Goal: Navigation & Orientation: Find specific page/section

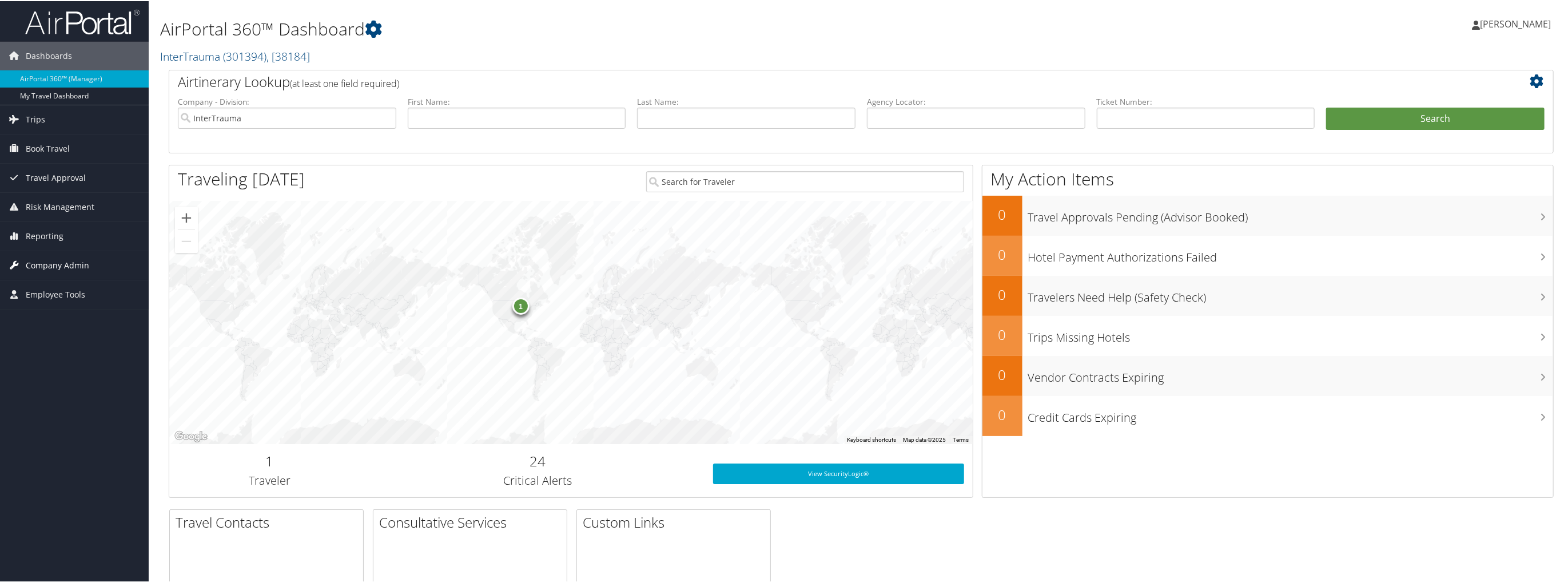
click at [74, 261] on span "Company Admin" at bounding box center [57, 264] width 63 height 29
click at [48, 461] on span "Employee Tools" at bounding box center [55, 465] width 59 height 29
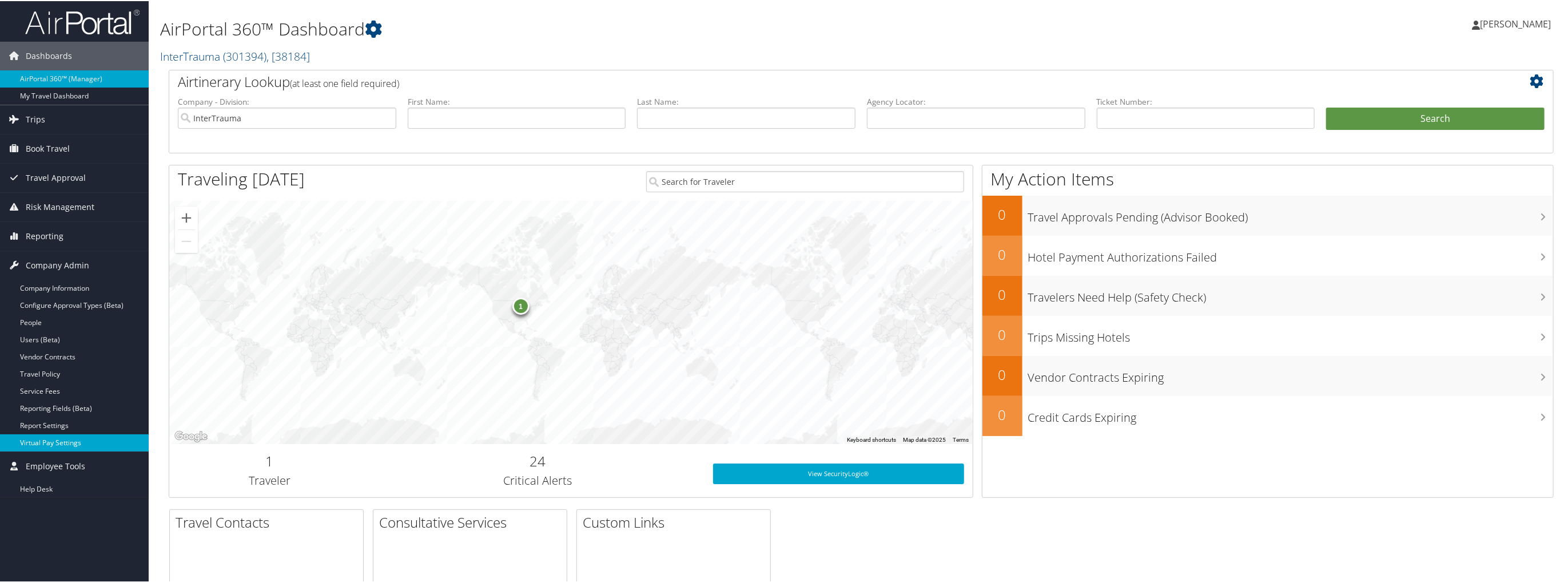
click at [48, 441] on link "Virtual Pay Settings" at bounding box center [74, 442] width 149 height 17
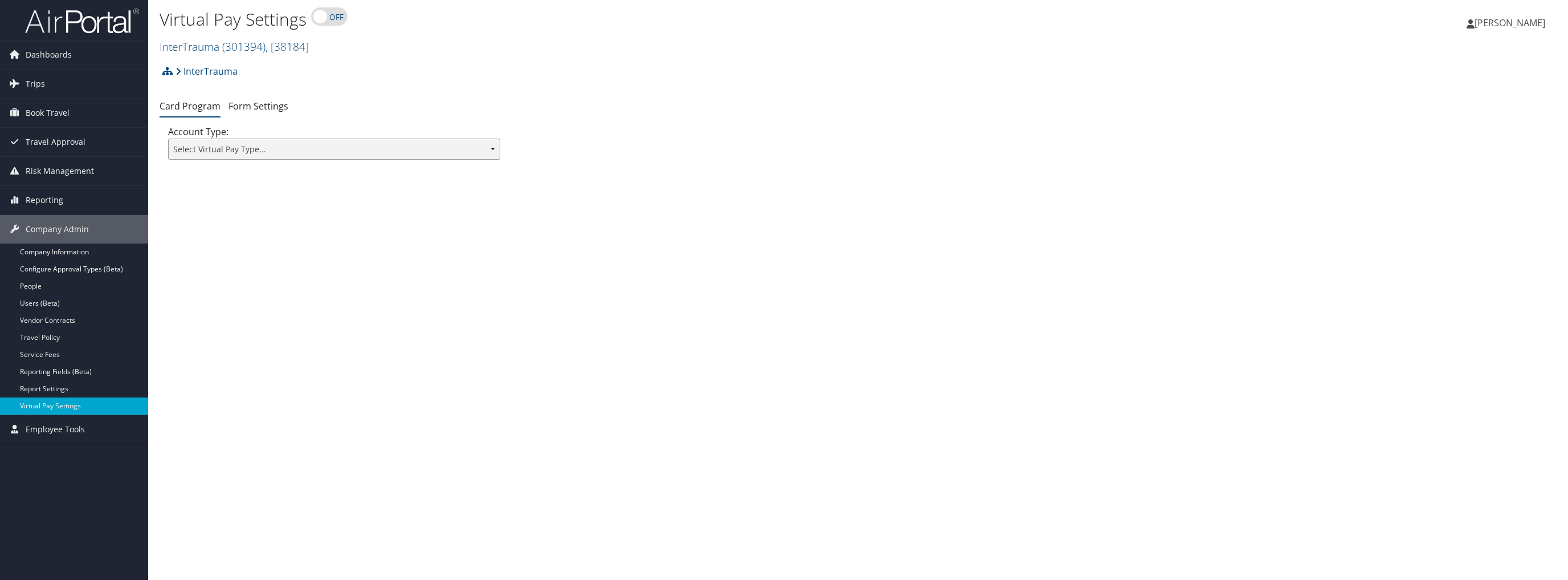
click at [313, 159] on select "Select Virtual Pay Type... Virtual Pay Lite WEX US Bank Comdata Airplus" at bounding box center [334, 148] width 332 height 21
click at [288, 112] on link "Form Settings" at bounding box center [258, 106] width 60 height 12
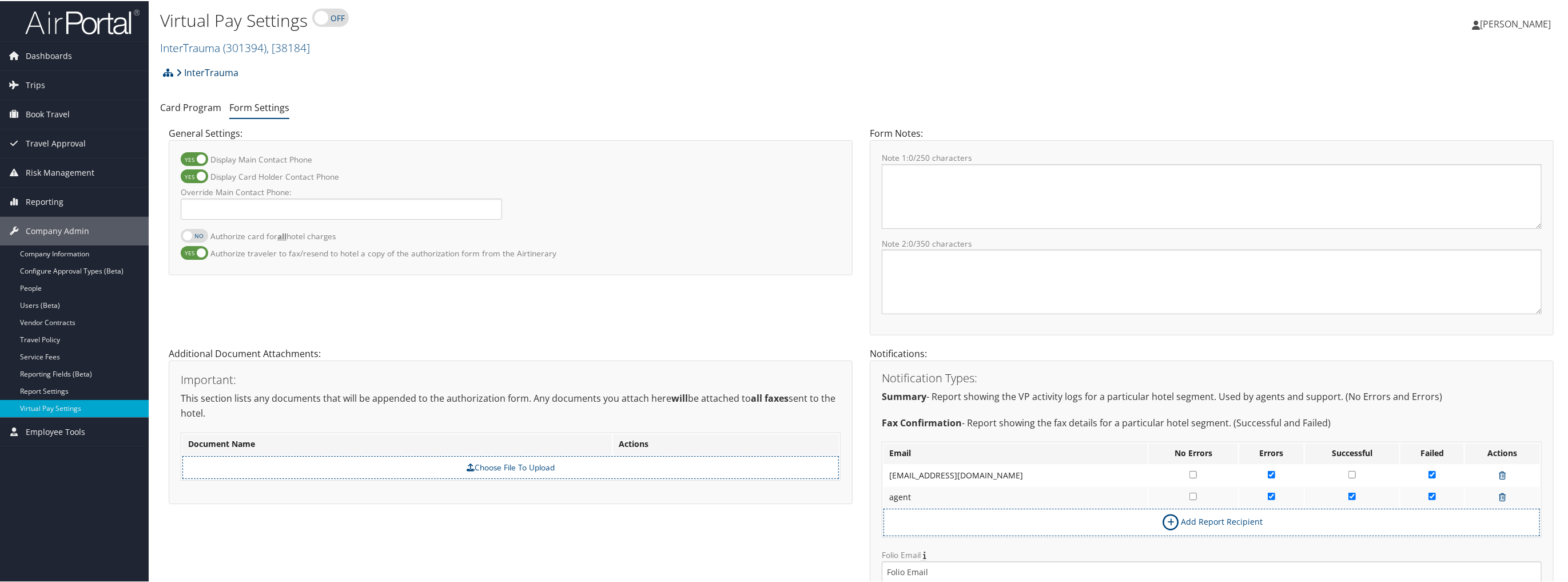
click at [223, 83] on link "InterTrauma" at bounding box center [208, 71] width 62 height 23
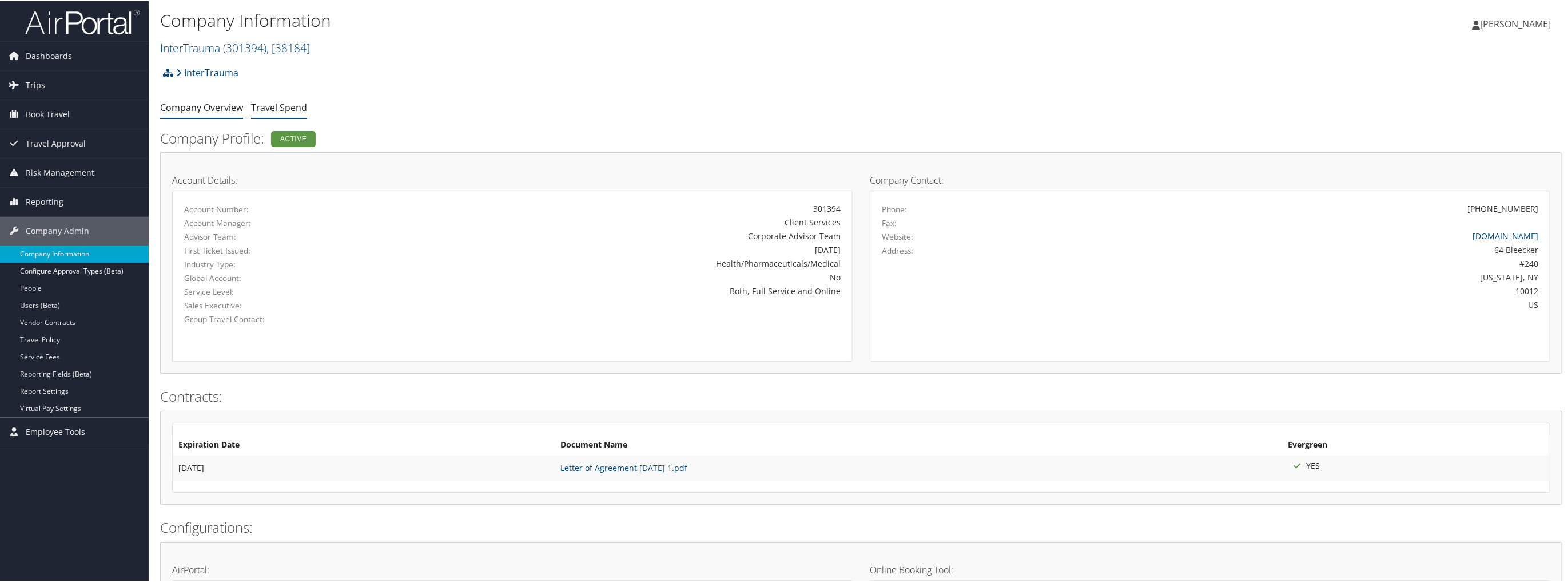
click at [306, 112] on link "Travel Spend" at bounding box center [279, 106] width 56 height 12
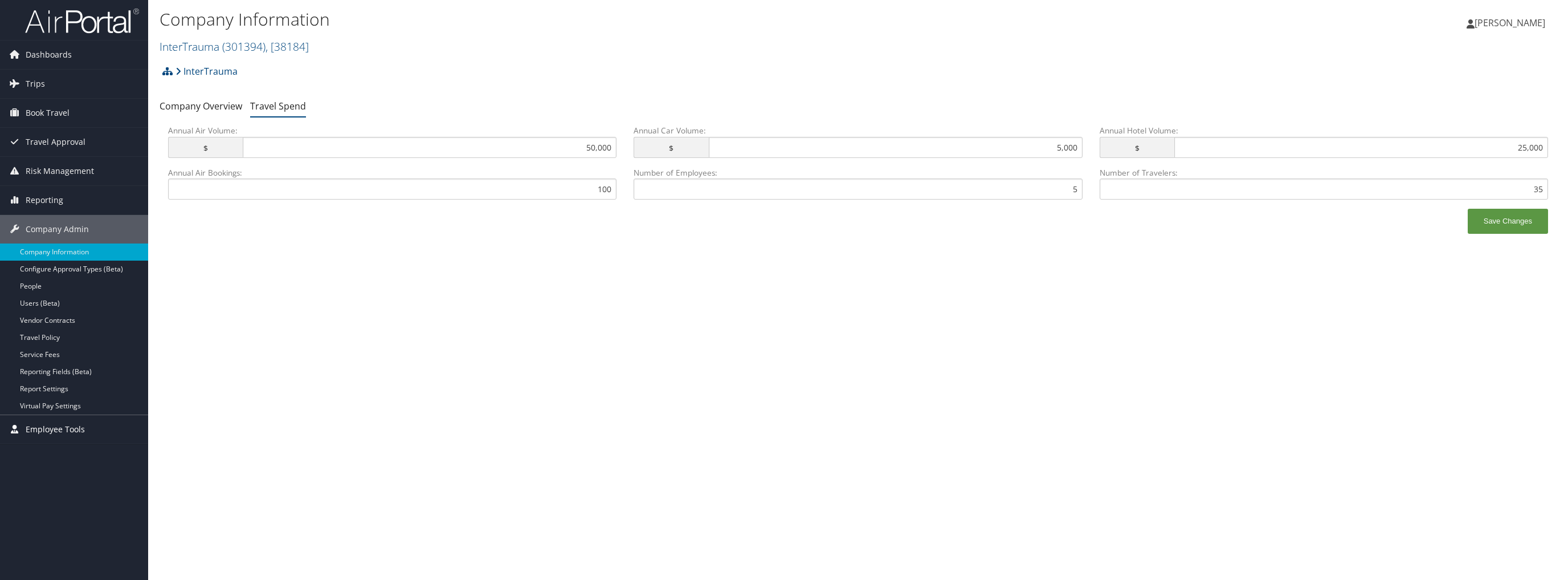
click at [61, 428] on span "Employee Tools" at bounding box center [55, 429] width 59 height 29
click at [46, 268] on link "Configure Approval Types (Beta)" at bounding box center [74, 269] width 148 height 17
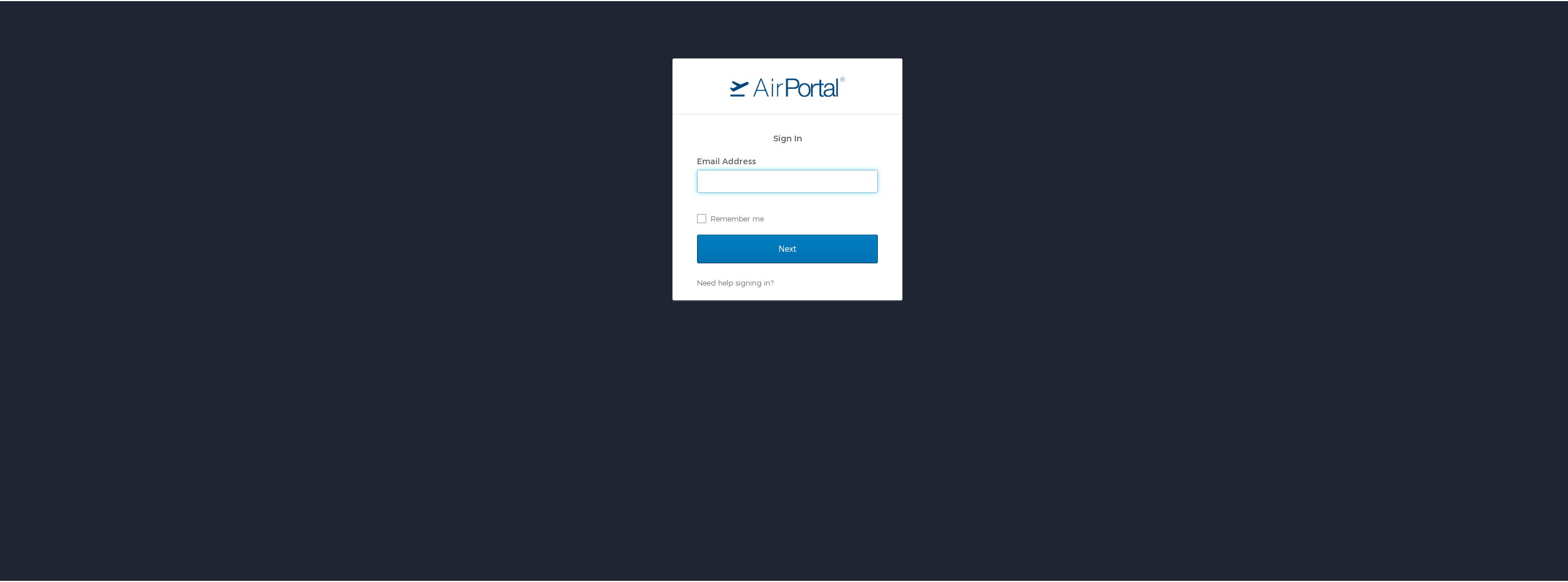
type input "michala@intertrauma.com"
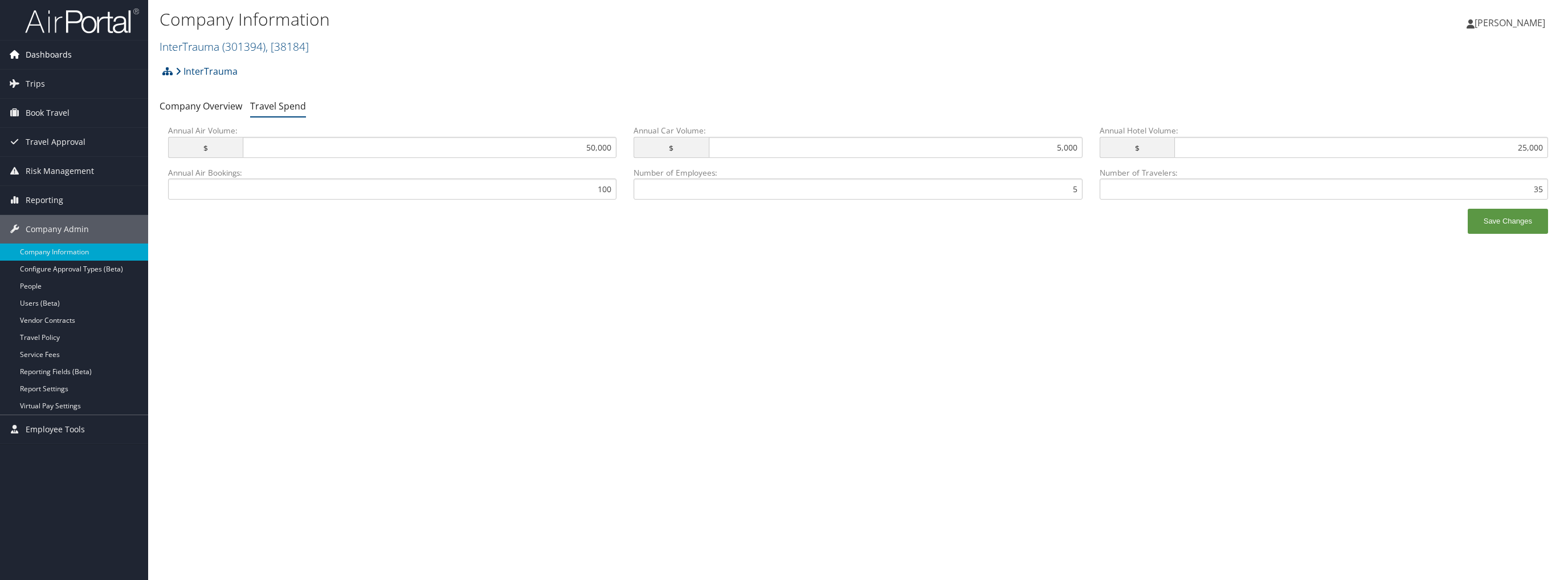
click at [59, 56] on span "Dashboards" at bounding box center [48, 54] width 46 height 29
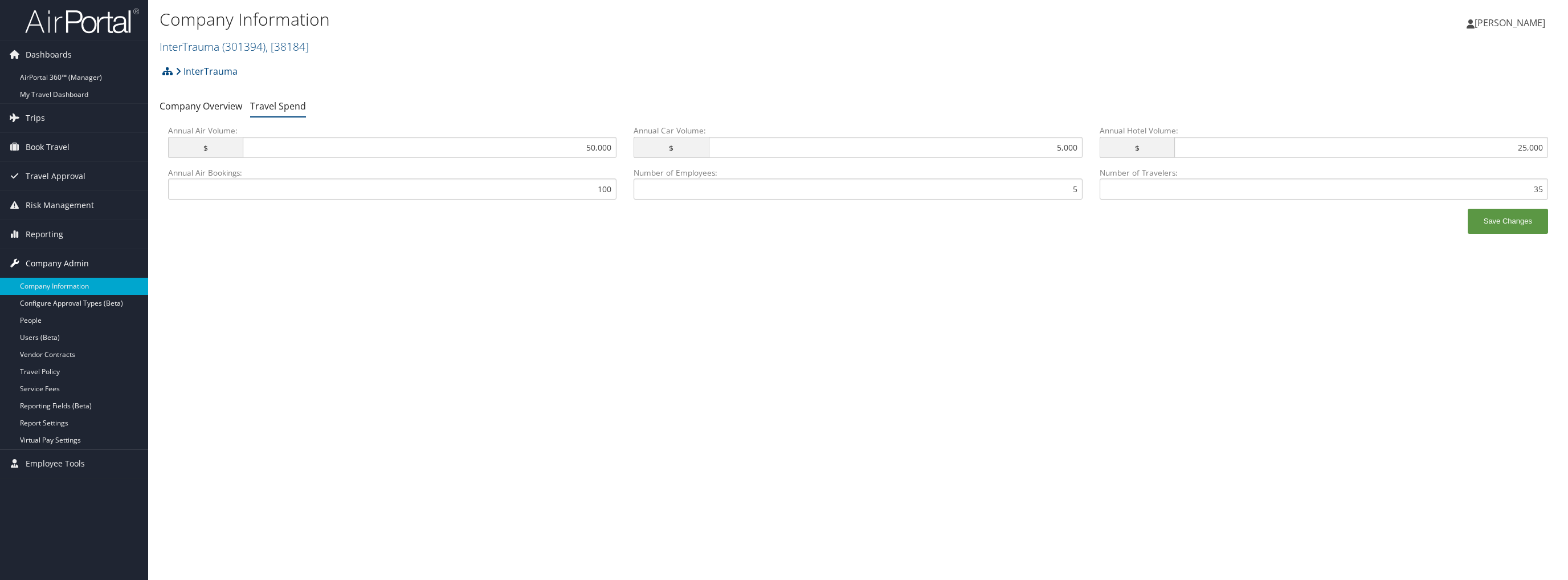
click at [78, 264] on span "Company Admin" at bounding box center [57, 263] width 63 height 29
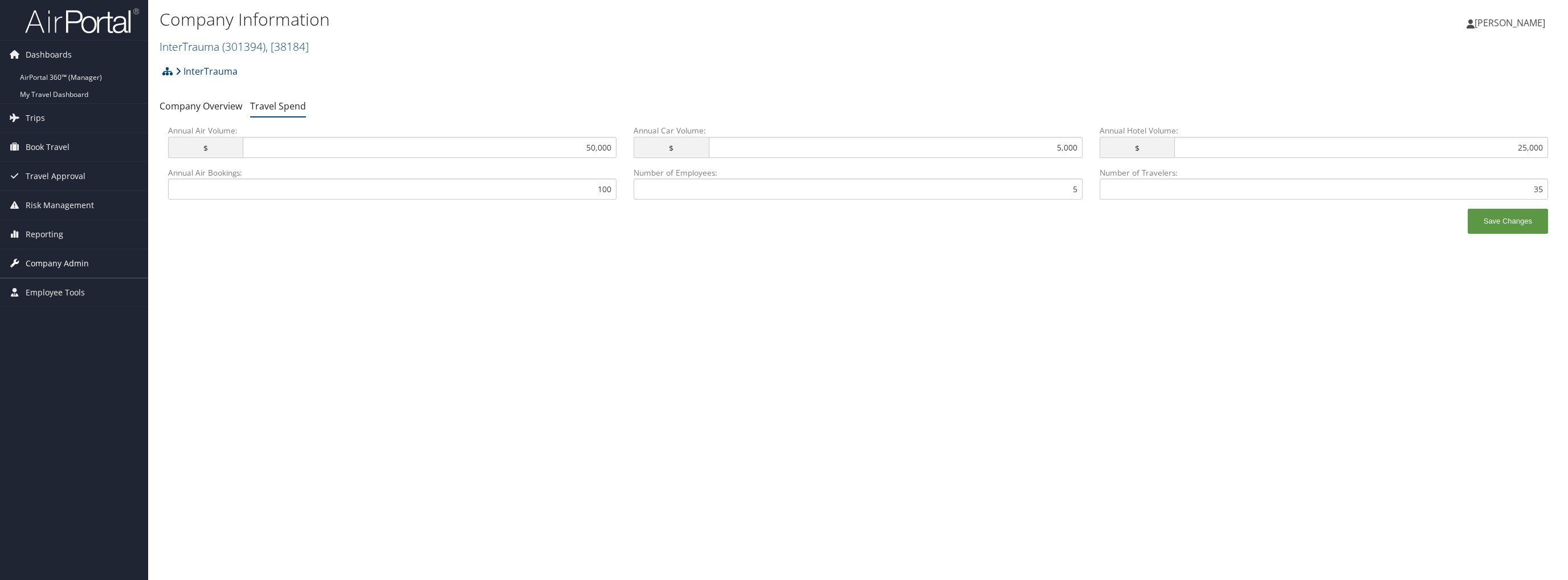
click at [78, 264] on span "Company Admin" at bounding box center [57, 263] width 63 height 29
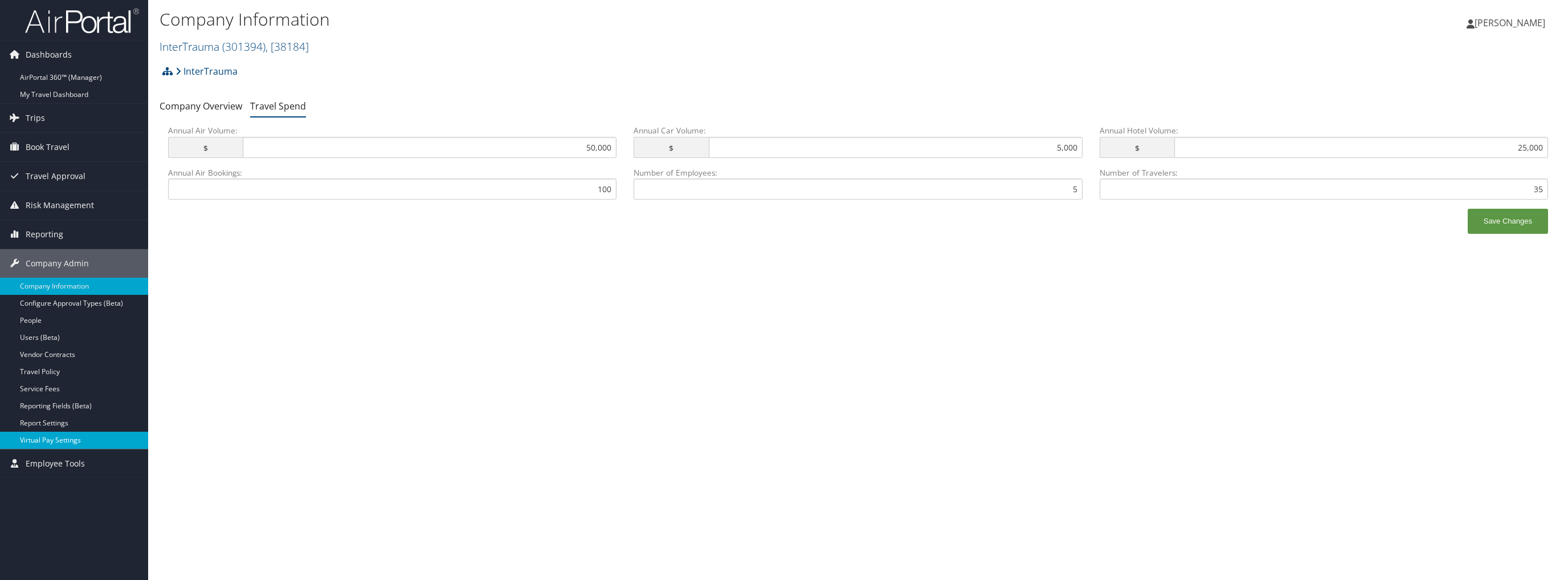
click at [78, 445] on link "Virtual Pay Settings" at bounding box center [74, 440] width 148 height 17
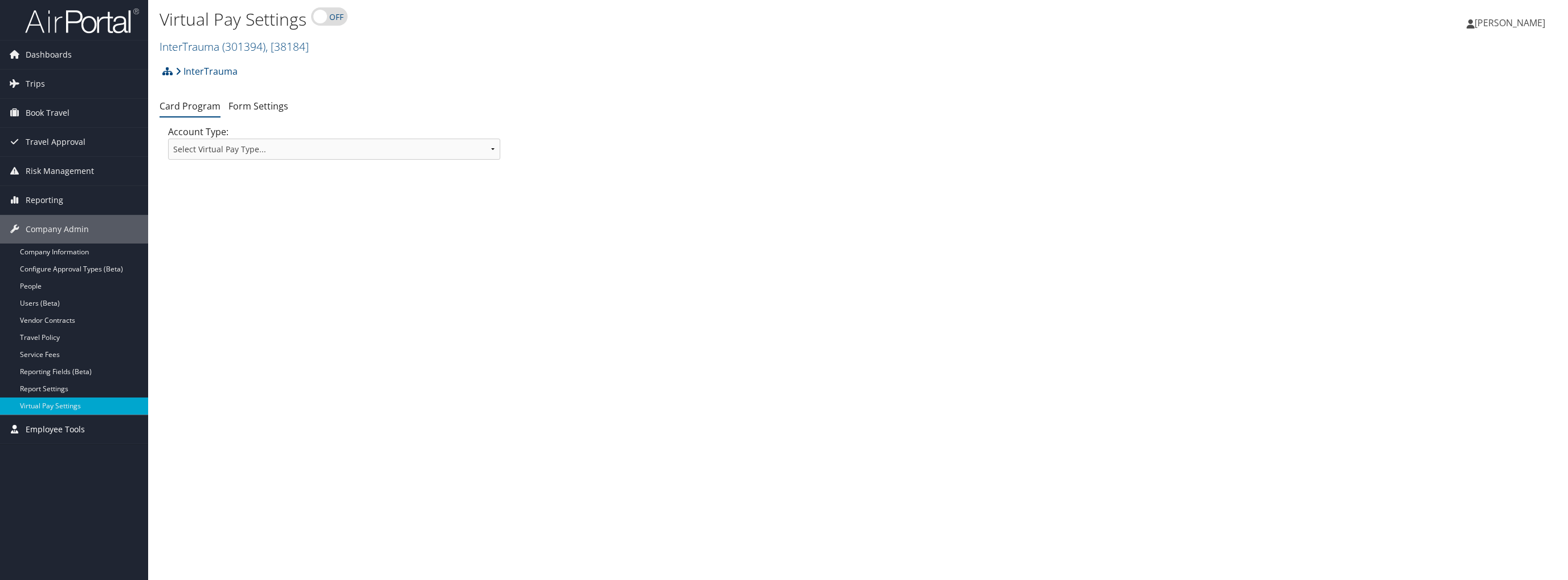
click at [75, 421] on span "Employee Tools" at bounding box center [55, 429] width 59 height 29
click at [285, 112] on link "Form Settings" at bounding box center [258, 106] width 60 height 12
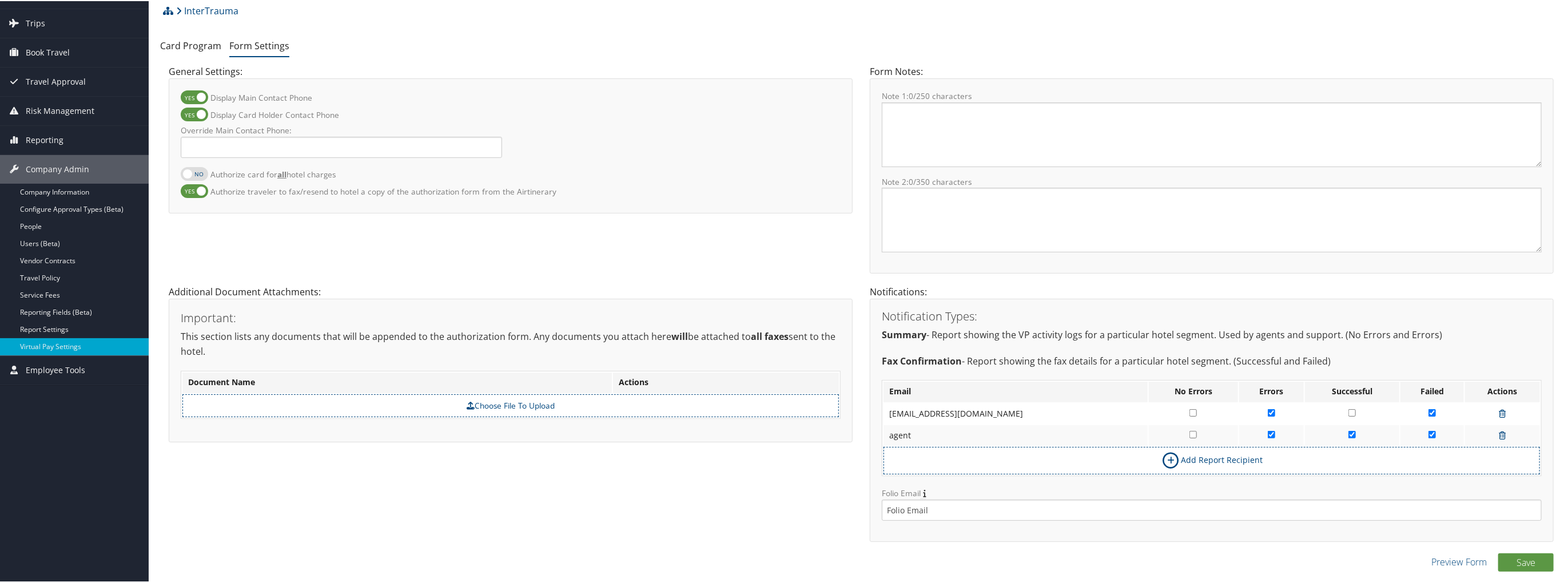
scroll to position [32, 0]
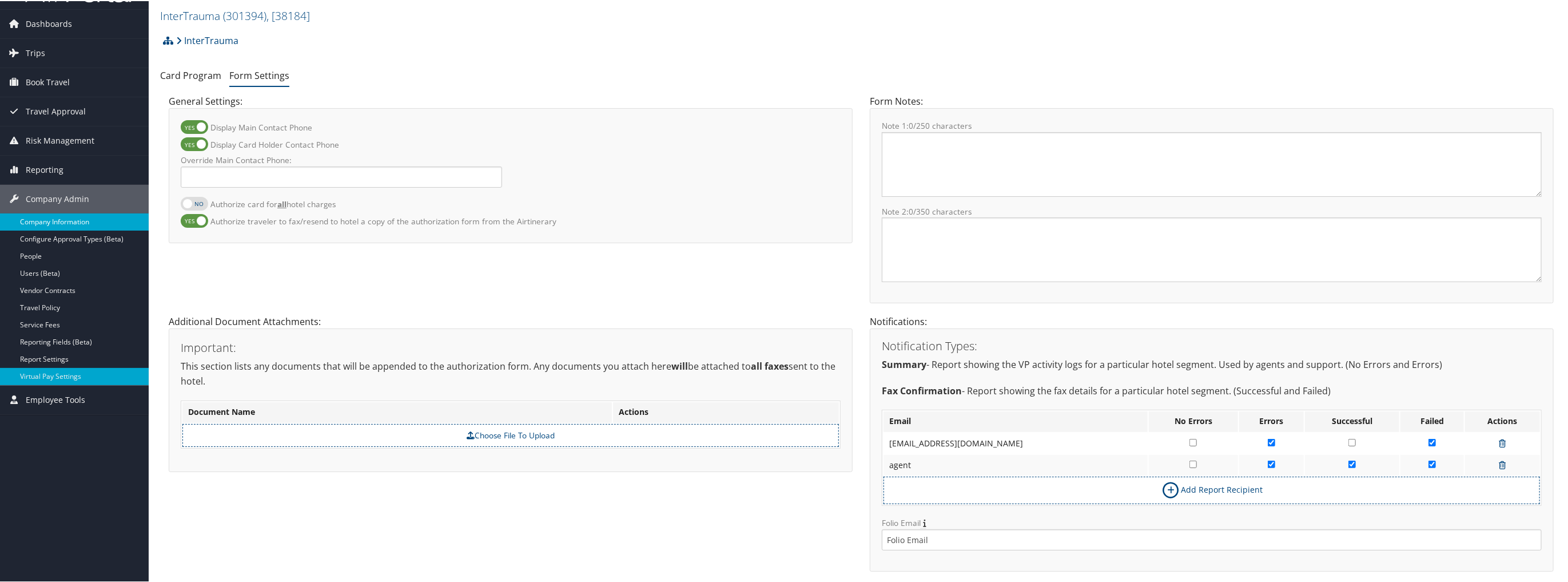
click at [76, 215] on link "Company Information" at bounding box center [74, 221] width 149 height 17
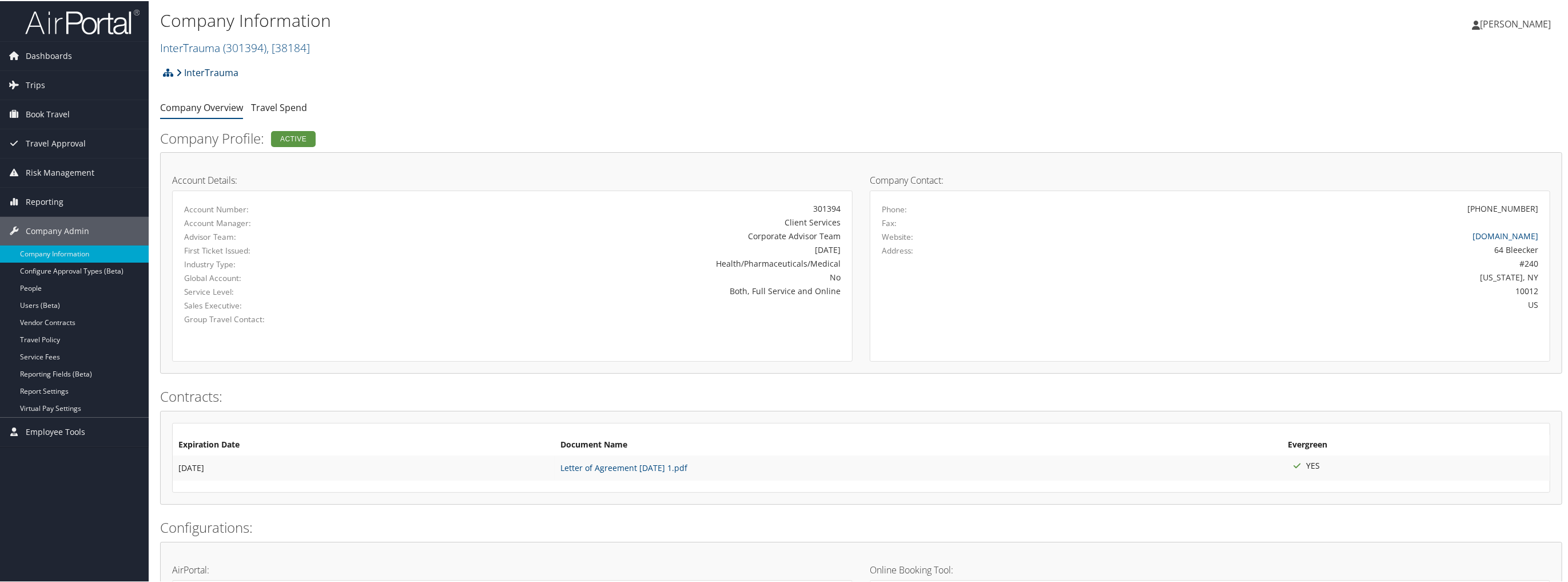
click at [198, 83] on link "InterTrauma" at bounding box center [208, 71] width 62 height 23
click at [26, 52] on span "Dashboards" at bounding box center [48, 55] width 46 height 29
